Goal: Ask a question: Seek information or help from site administrators or community

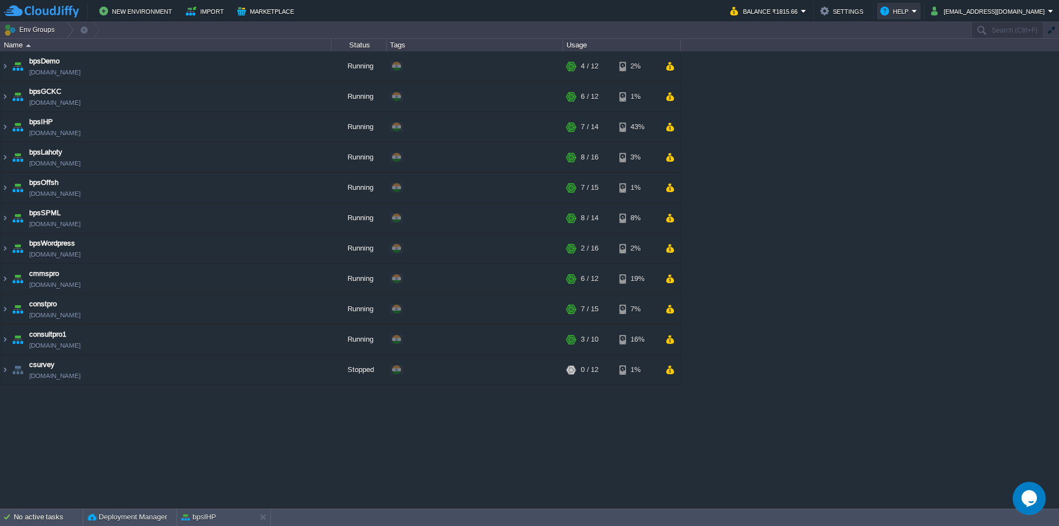
click at [912, 7] on button "Help" at bounding box center [895, 10] width 31 height 13
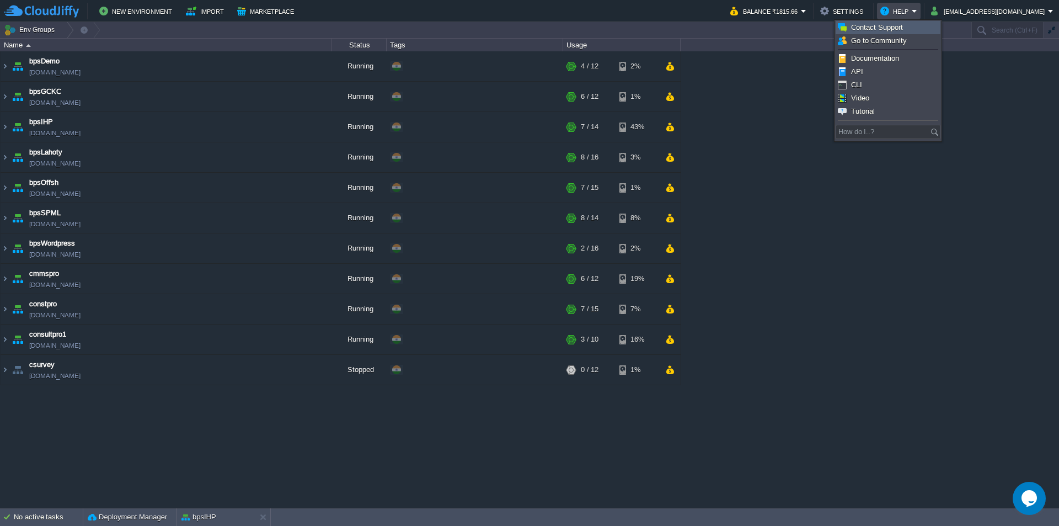
click at [865, 26] on span "Contact Support" at bounding box center [877, 27] width 52 height 8
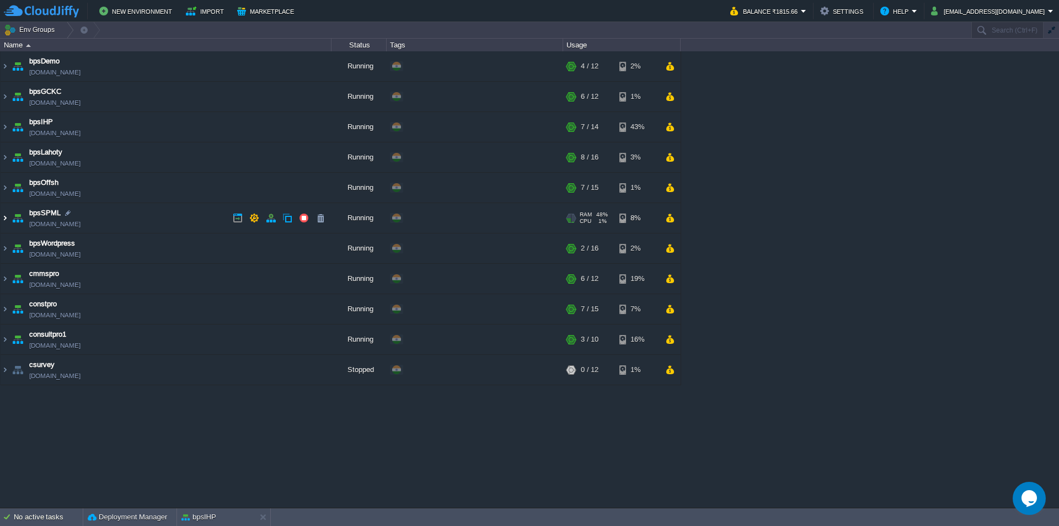
drag, startPoint x: 8, startPoint y: 219, endPoint x: 15, endPoint y: 222, distance: 8.2
click at [8, 219] on img at bounding box center [5, 218] width 9 height 30
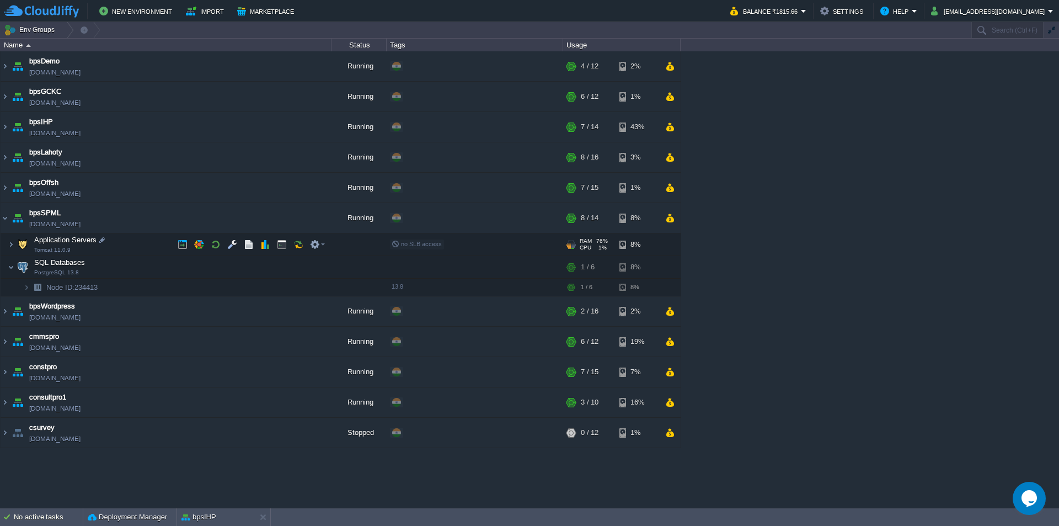
click at [15, 245] on img at bounding box center [22, 244] width 15 height 22
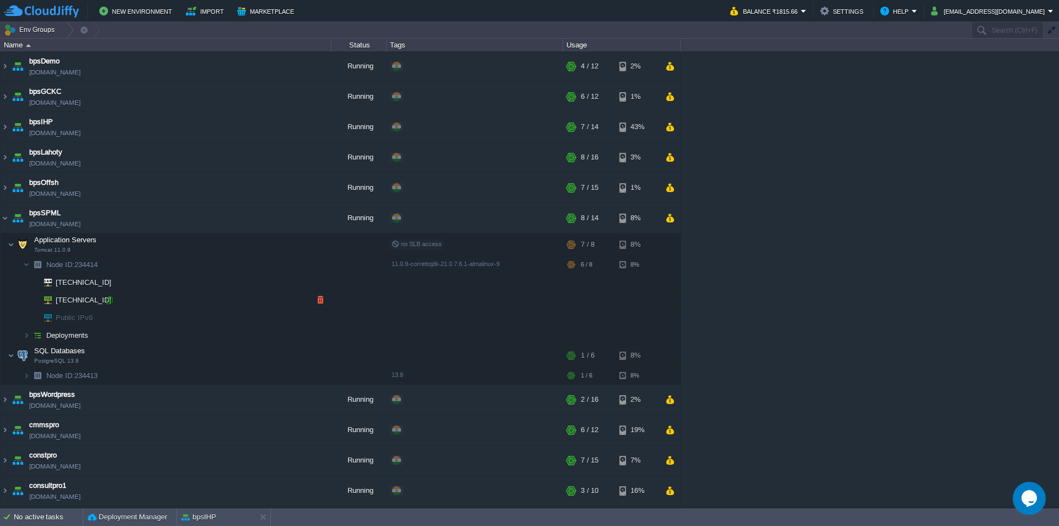
click at [110, 302] on div at bounding box center [109, 300] width 10 height 10
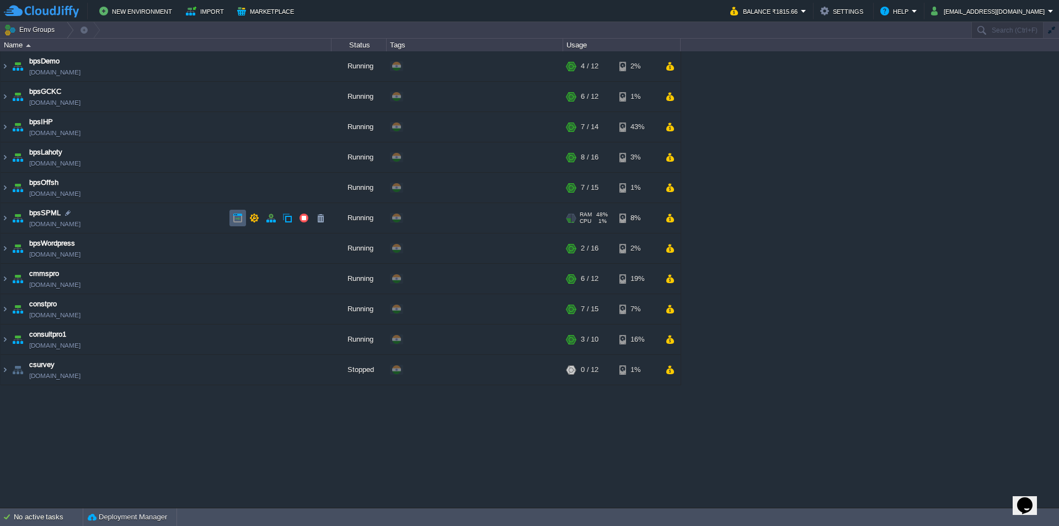
click at [240, 215] on button "button" at bounding box center [238, 218] width 10 height 10
click at [239, 215] on button "button" at bounding box center [238, 218] width 10 height 10
click at [250, 190] on button "button" at bounding box center [254, 188] width 10 height 10
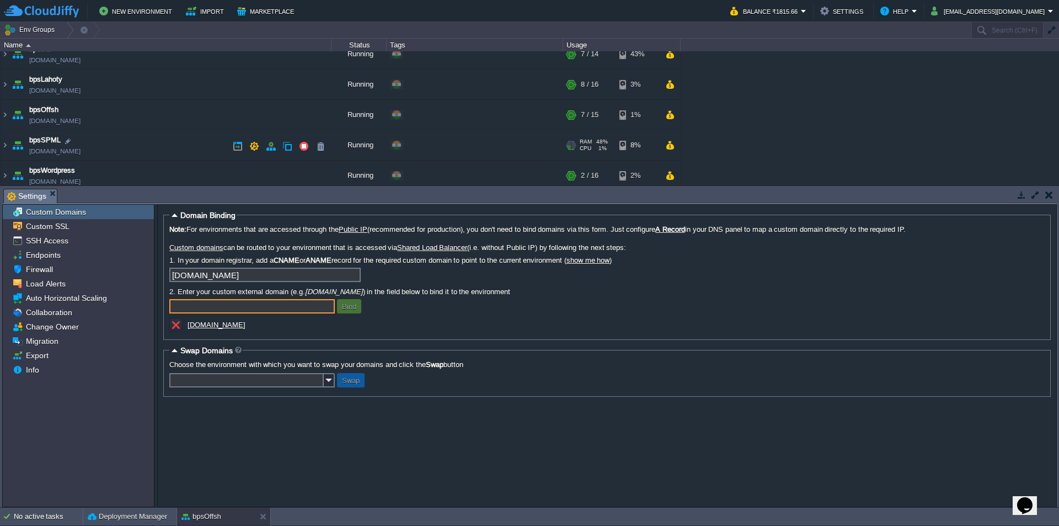
scroll to position [92, 0]
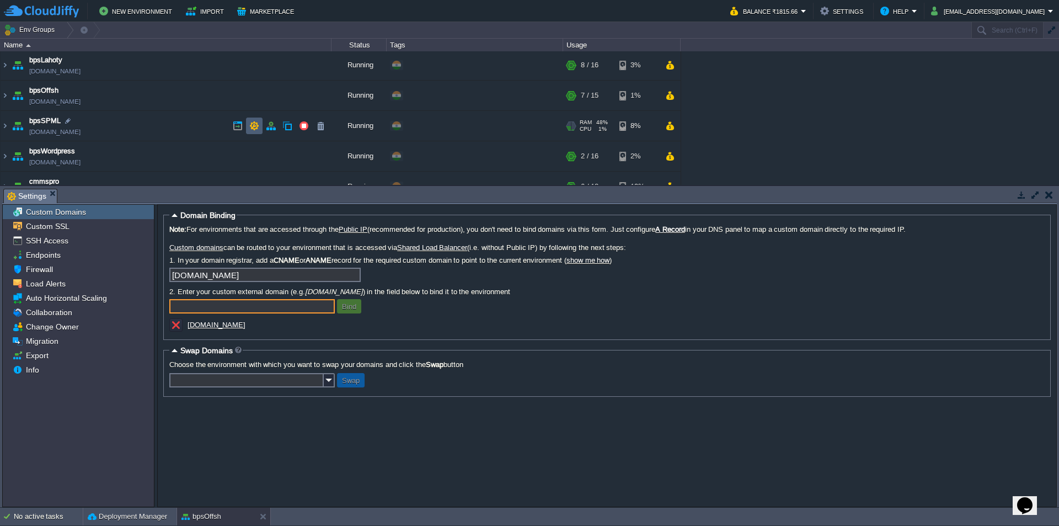
click at [254, 124] on button "button" at bounding box center [254, 126] width 10 height 10
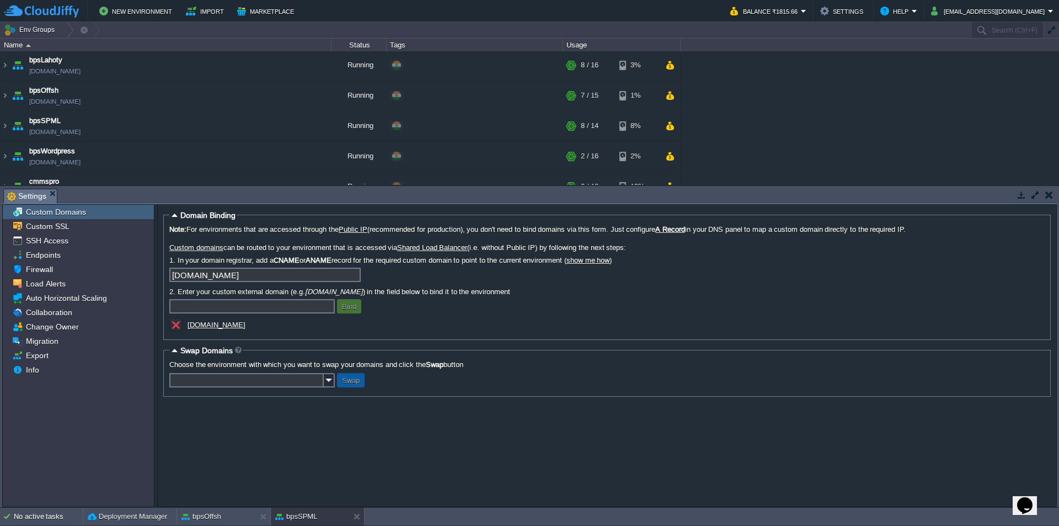
click at [221, 327] on u "bpsspml.buildprosoft.com" at bounding box center [217, 324] width 58 height 8
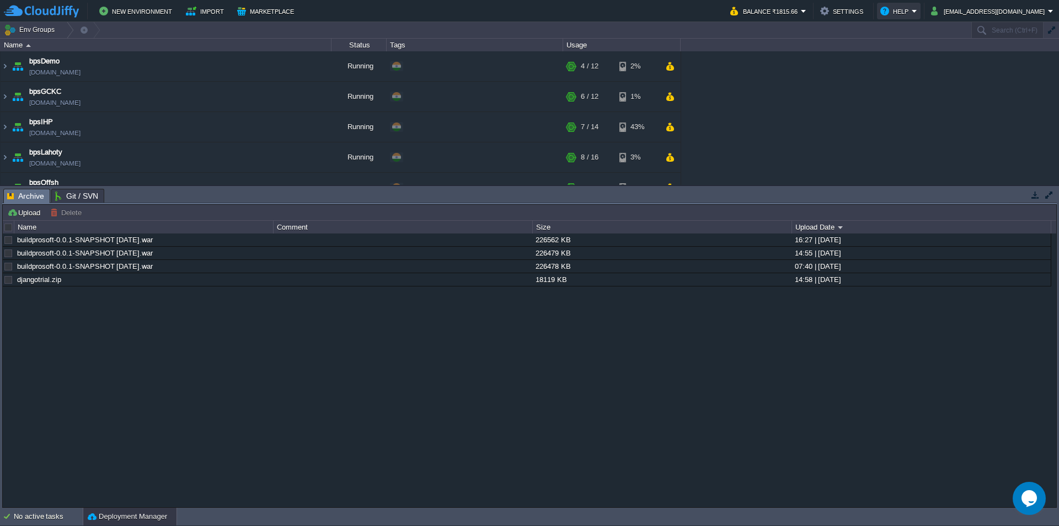
drag, startPoint x: 920, startPoint y: 9, endPoint x: 916, endPoint y: 14, distance: 6.6
click at [912, 10] on button "Help" at bounding box center [895, 10] width 31 height 13
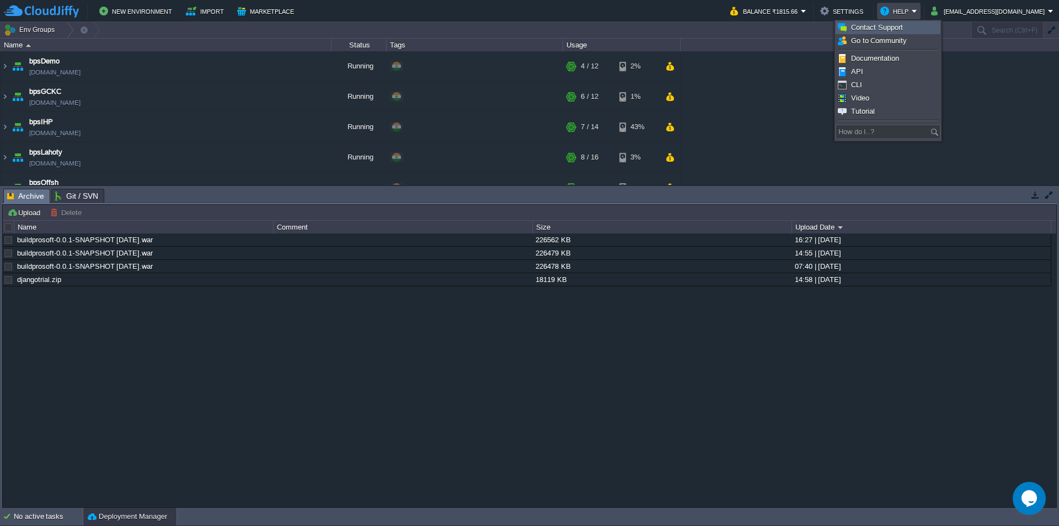
click at [887, 26] on span "Contact Support" at bounding box center [877, 27] width 52 height 8
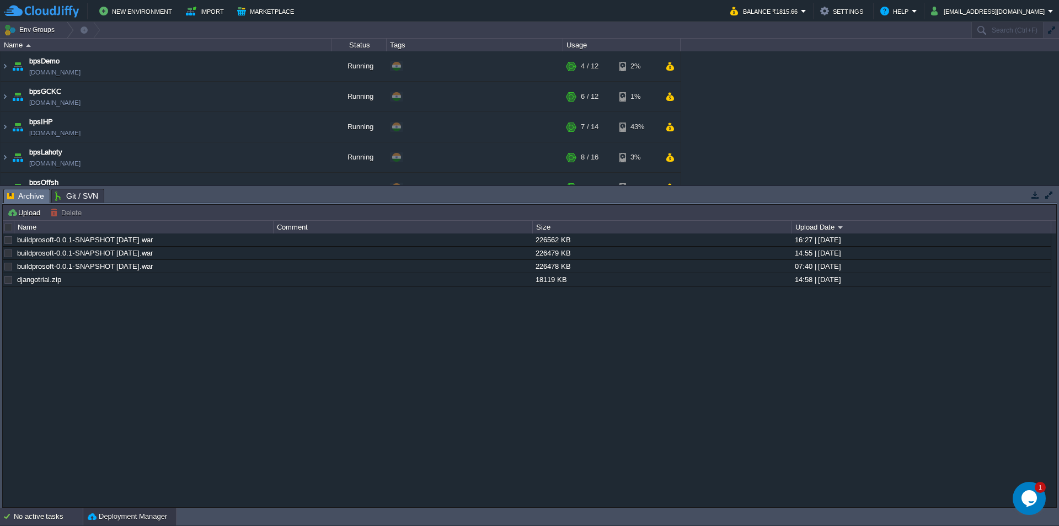
click at [45, 510] on div "No active tasks" at bounding box center [48, 516] width 69 height 18
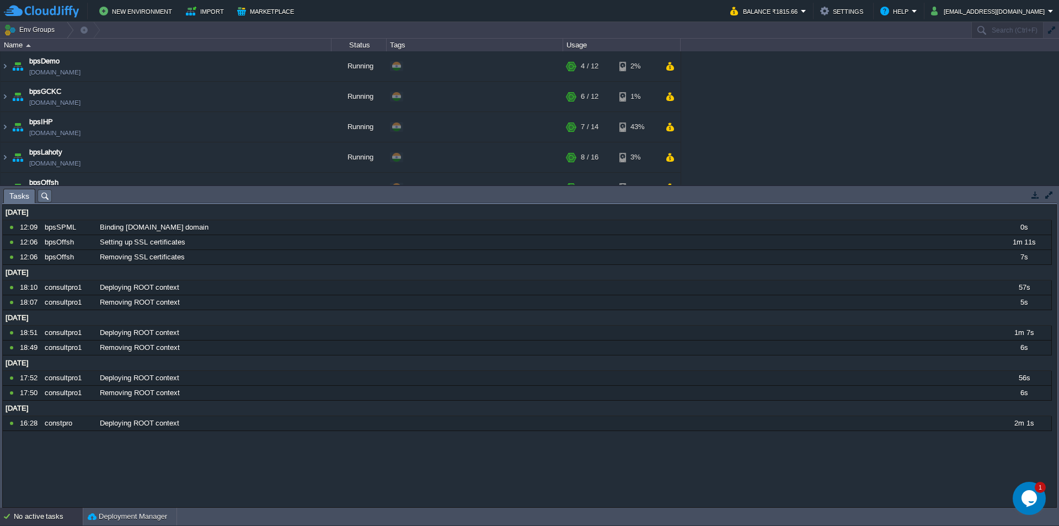
click at [45, 510] on div "No active tasks" at bounding box center [48, 516] width 69 height 18
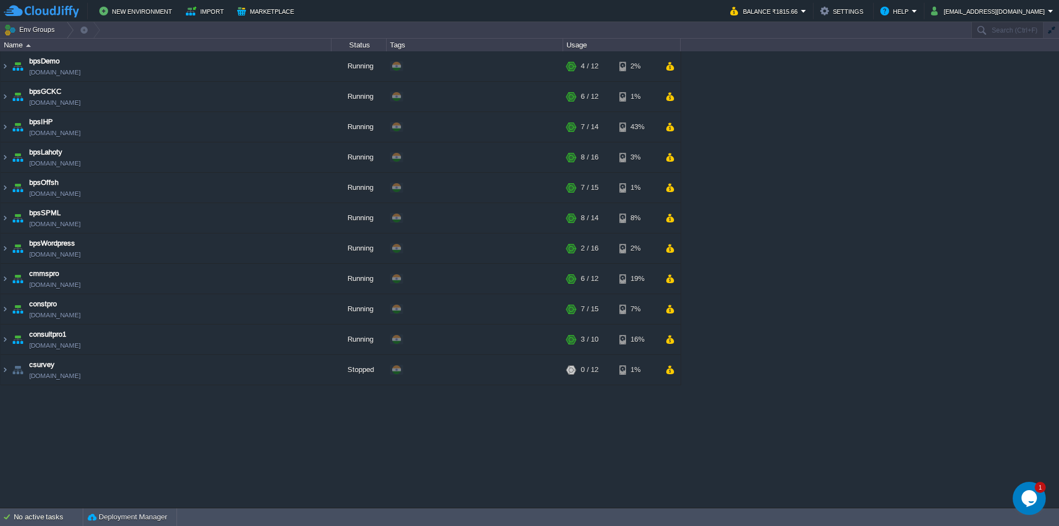
click at [151, 457] on div "bpsDemo [DOMAIN_NAME] Running + Add to Env Group RAM 29% CPU 1% 4 / 12 2% bpsGC…" at bounding box center [529, 279] width 1059 height 456
click at [239, 216] on button "button" at bounding box center [238, 218] width 10 height 10
